Goal: Find specific page/section: Find specific page/section

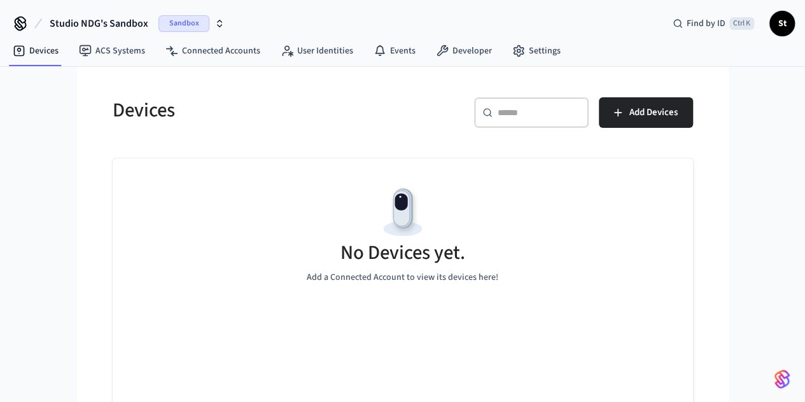
click at [187, 23] on span "Sandbox" at bounding box center [183, 23] width 51 height 17
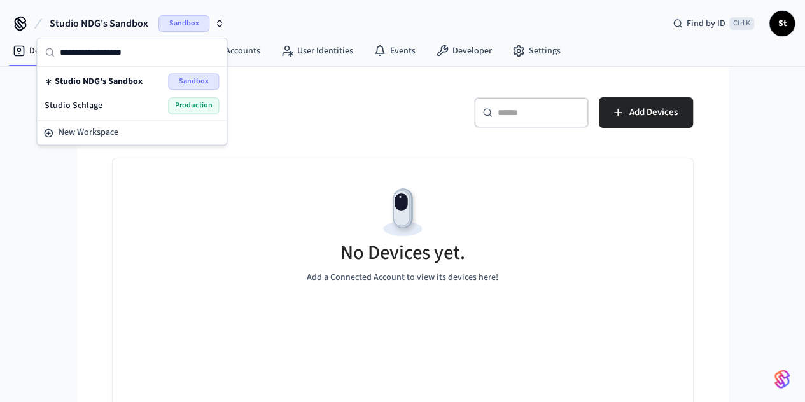
click at [105, 102] on div "Studio Schlage Production" at bounding box center [132, 105] width 174 height 17
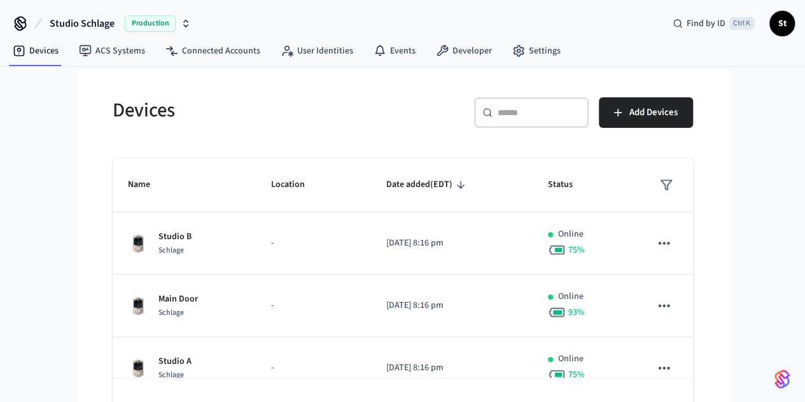
scroll to position [37, 0]
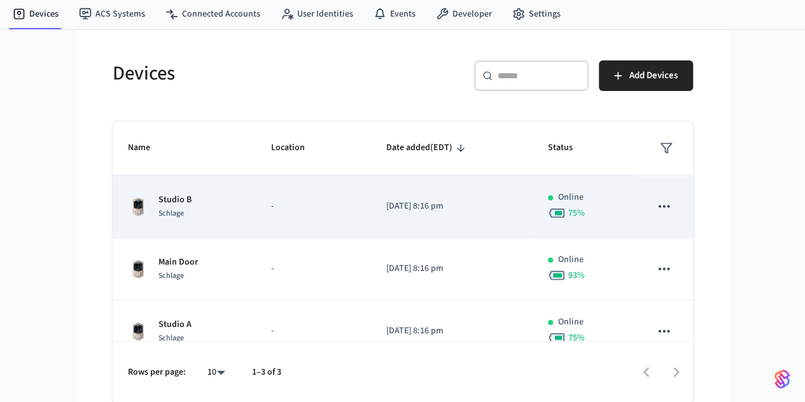
click at [176, 184] on td "Studio B Schlage" at bounding box center [184, 207] width 143 height 62
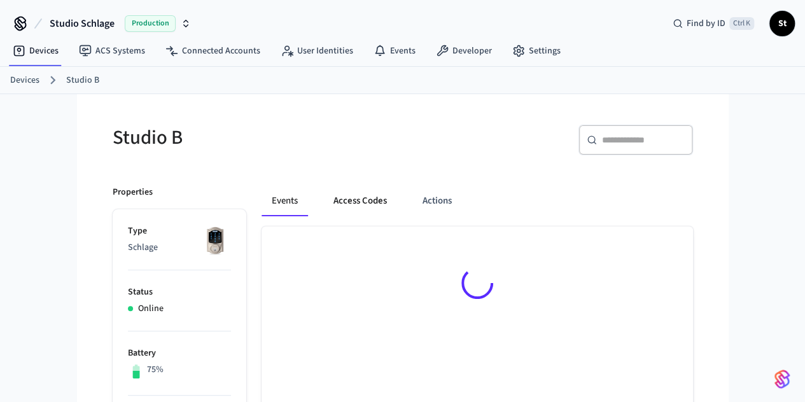
click at [324, 195] on button "Access Codes" at bounding box center [360, 201] width 74 height 31
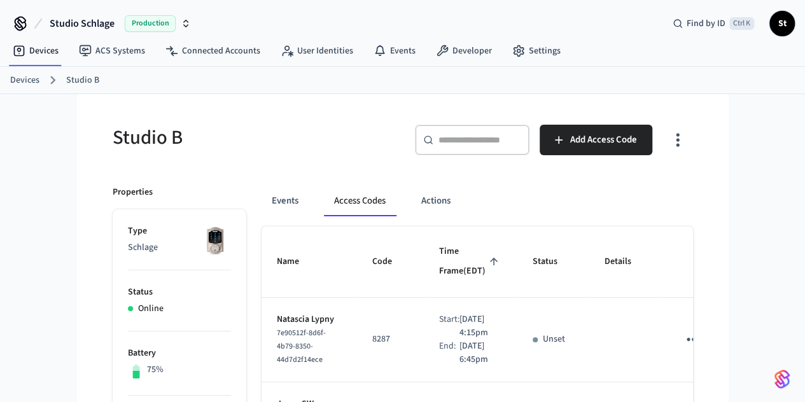
click at [32, 77] on link "Devices" at bounding box center [24, 80] width 29 height 13
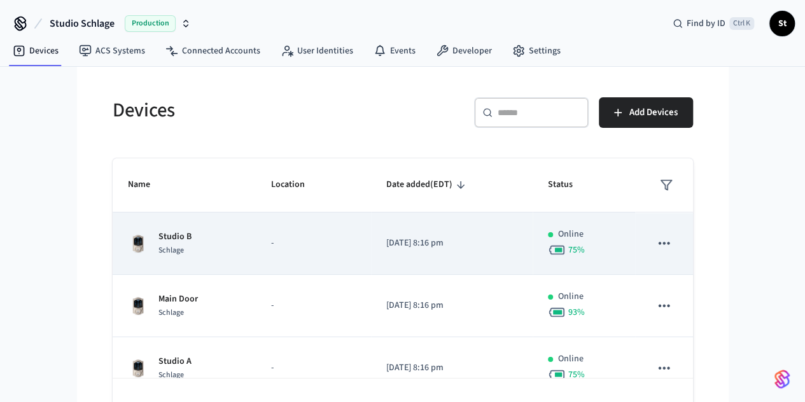
click at [186, 254] on div "Studio B Schlage" at bounding box center [184, 243] width 113 height 27
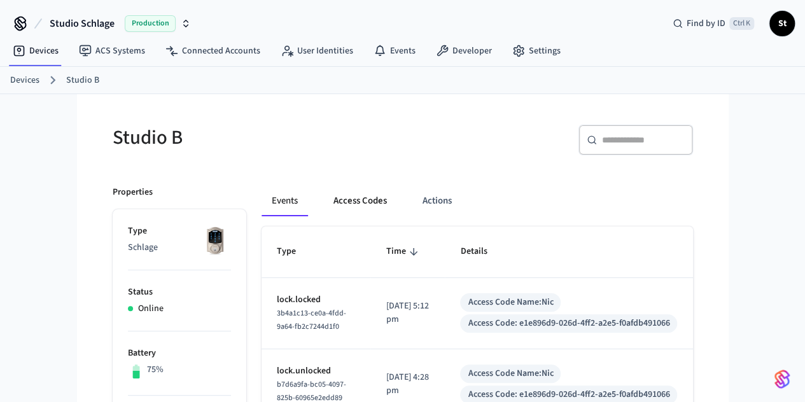
click at [323, 199] on button "Access Codes" at bounding box center [360, 201] width 74 height 31
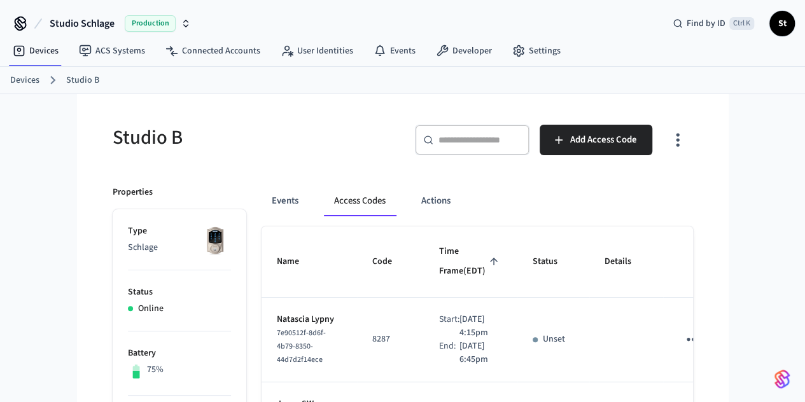
click at [32, 81] on link "Devices" at bounding box center [24, 80] width 29 height 13
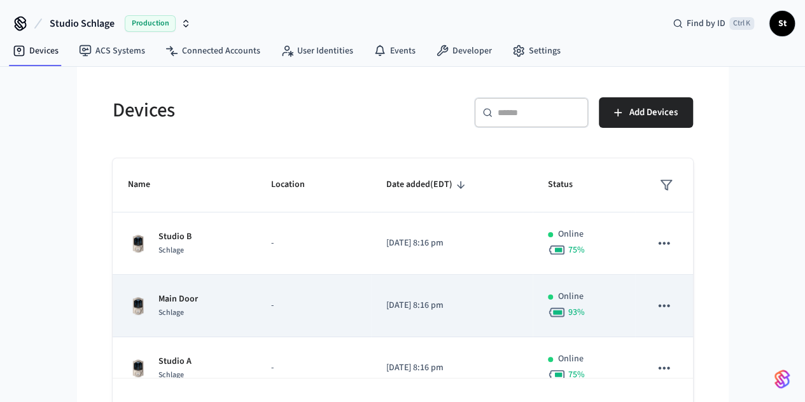
click at [158, 312] on div "Schlage" at bounding box center [177, 312] width 39 height 13
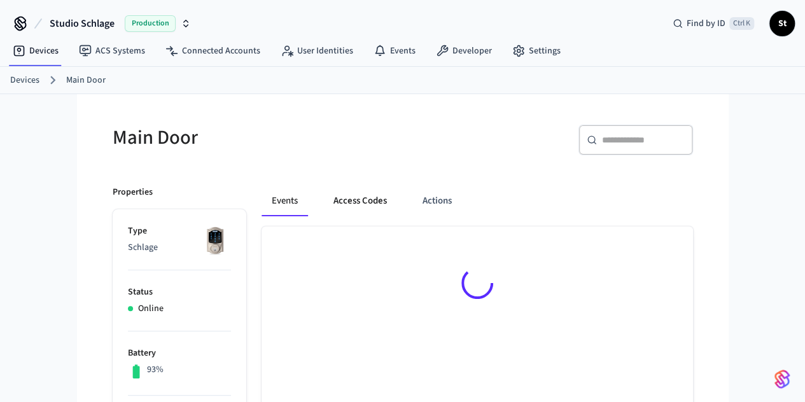
click at [326, 209] on button "Access Codes" at bounding box center [360, 201] width 74 height 31
